Goal: Information Seeking & Learning: Learn about a topic

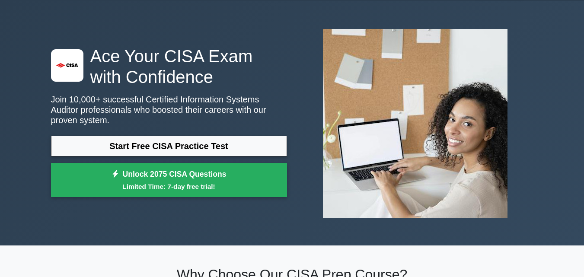
scroll to position [20, 0]
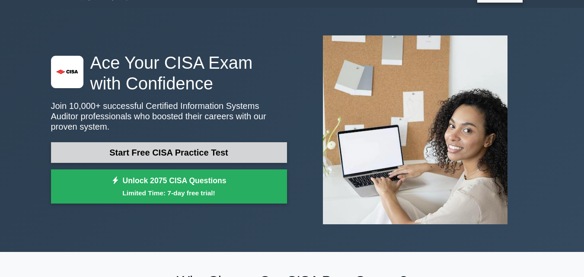
click at [227, 146] on link "Start Free CISA Practice Test" at bounding box center [169, 152] width 236 height 21
click at [207, 147] on link "Start Free CISA Practice Test" at bounding box center [169, 152] width 236 height 21
